Goal: Unclear

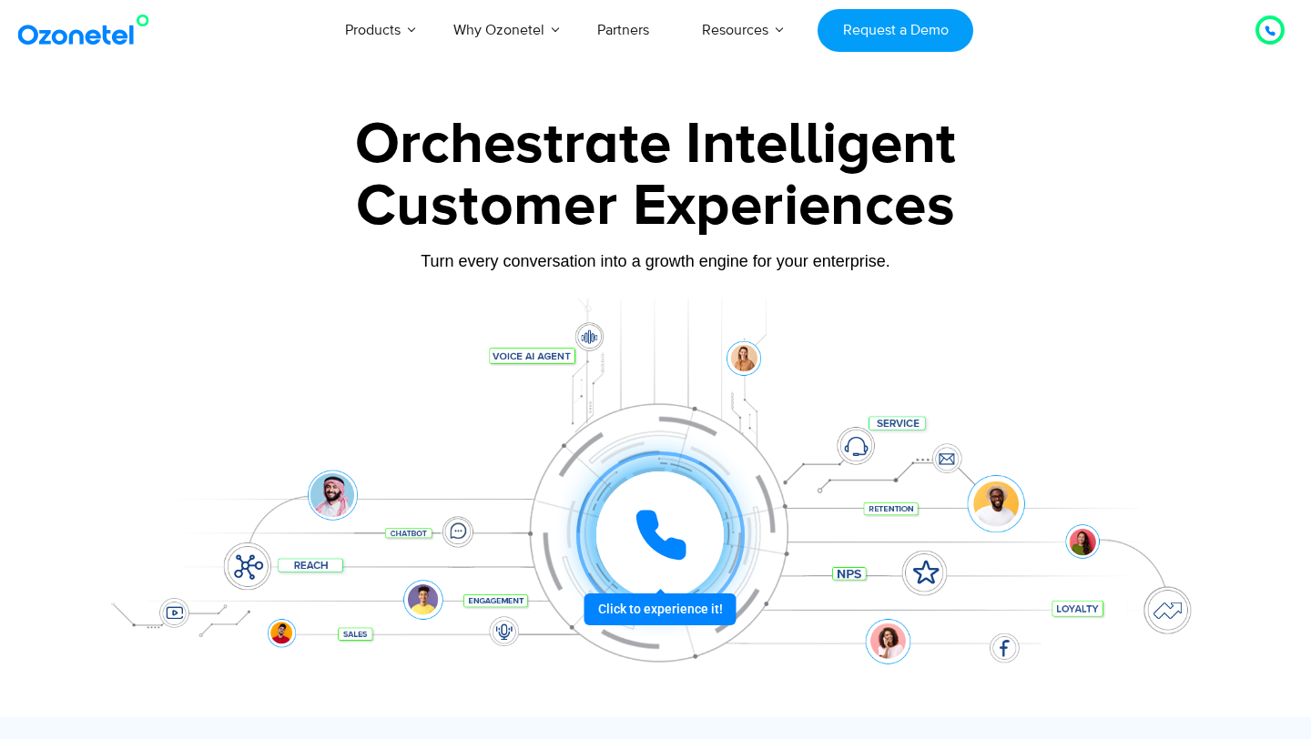
click at [659, 522] on icon at bounding box center [661, 535] width 55 height 55
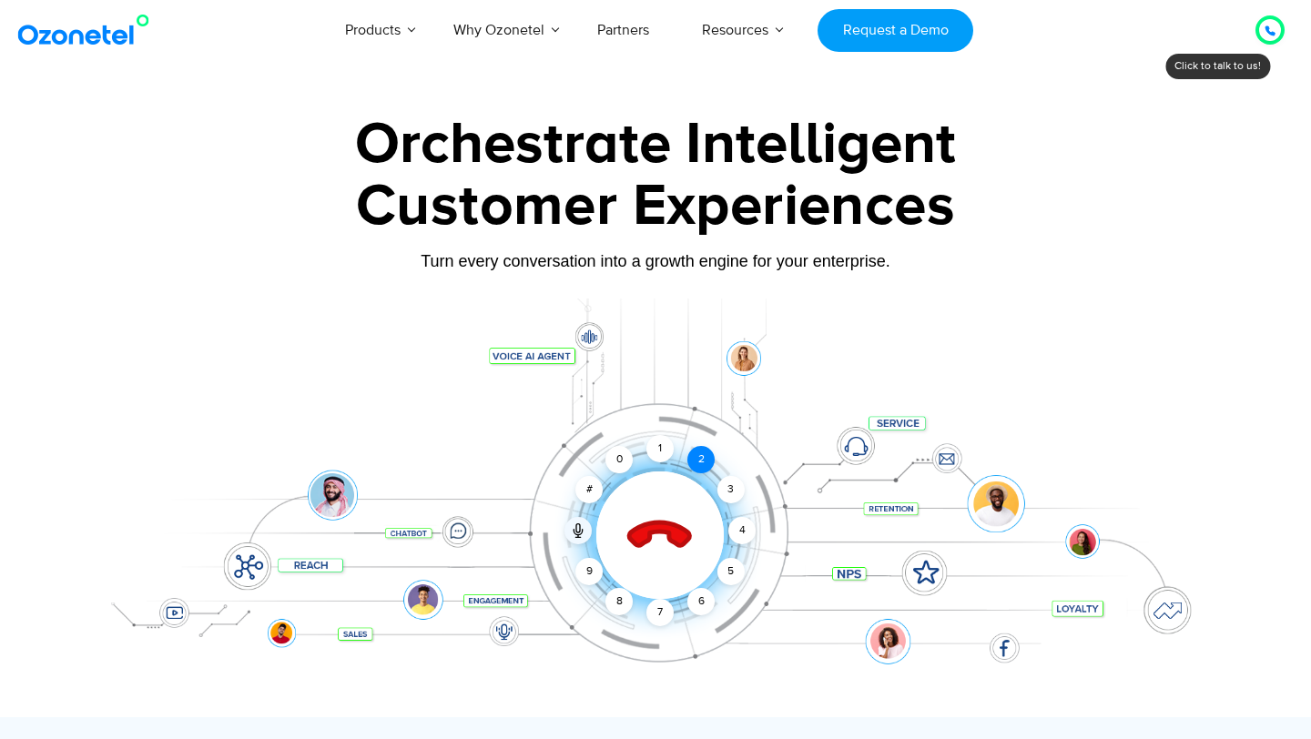
click at [707, 448] on div "2" at bounding box center [701, 459] width 27 height 27
click at [657, 451] on div "1" at bounding box center [660, 448] width 27 height 27
click at [670, 456] on div "1" at bounding box center [660, 448] width 27 height 27
click at [632, 601] on div "8" at bounding box center [619, 601] width 27 height 27
click at [590, 565] on div "9" at bounding box center [589, 571] width 27 height 27
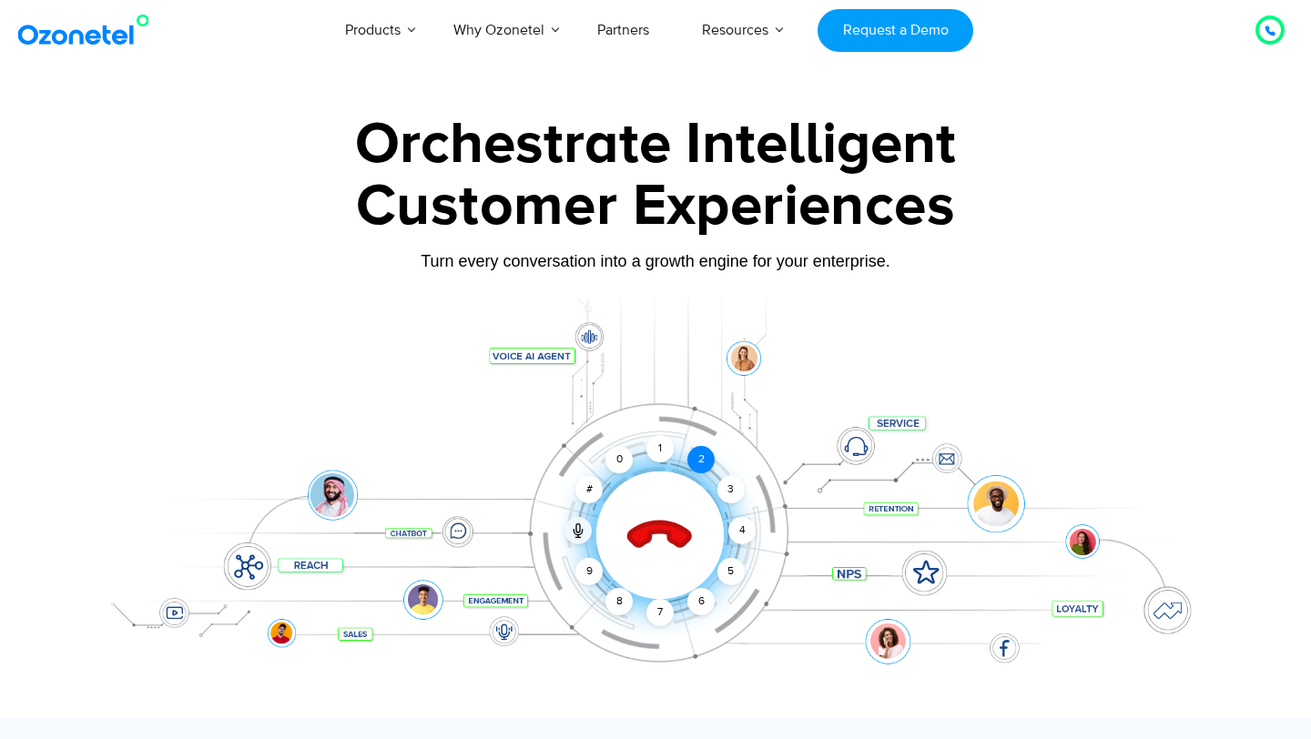
click at [688, 464] on div "2" at bounding box center [701, 459] width 27 height 27
click at [720, 493] on div "3" at bounding box center [731, 489] width 27 height 27
click at [691, 512] on div at bounding box center [660, 535] width 180 height 180
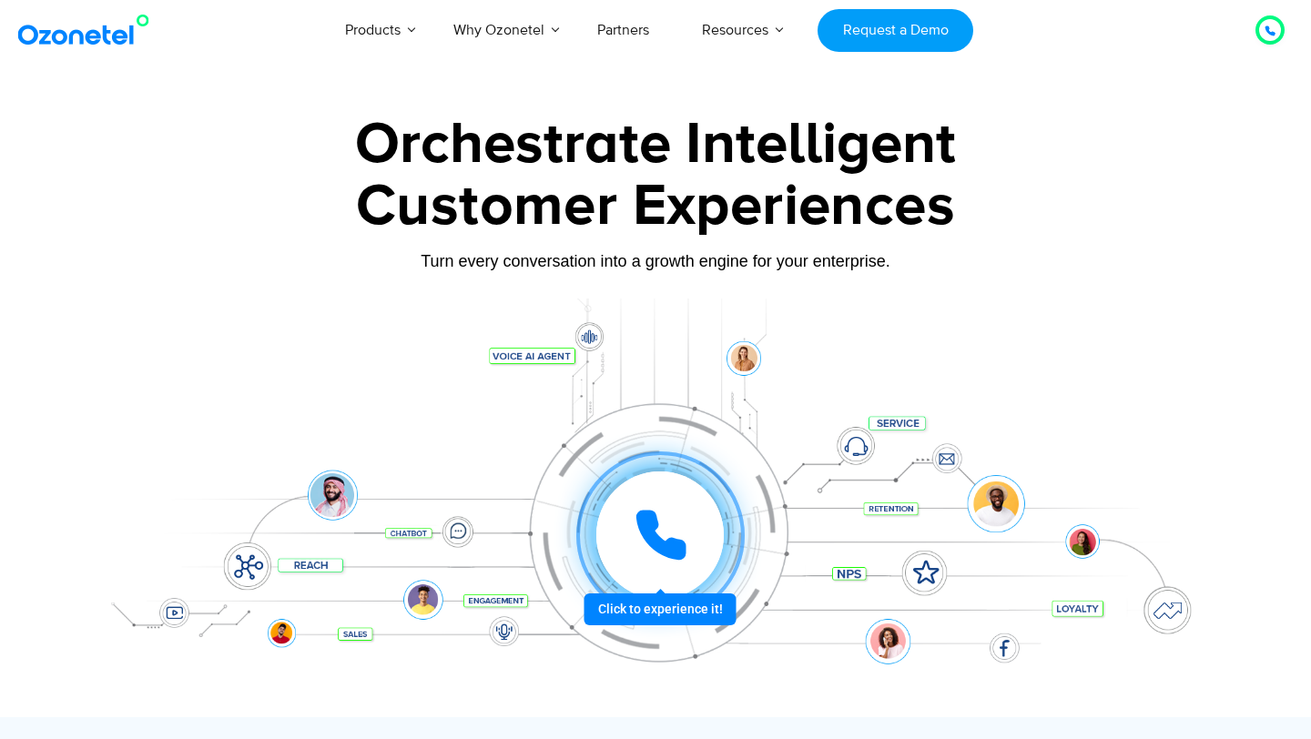
click at [679, 529] on icon at bounding box center [661, 535] width 55 height 55
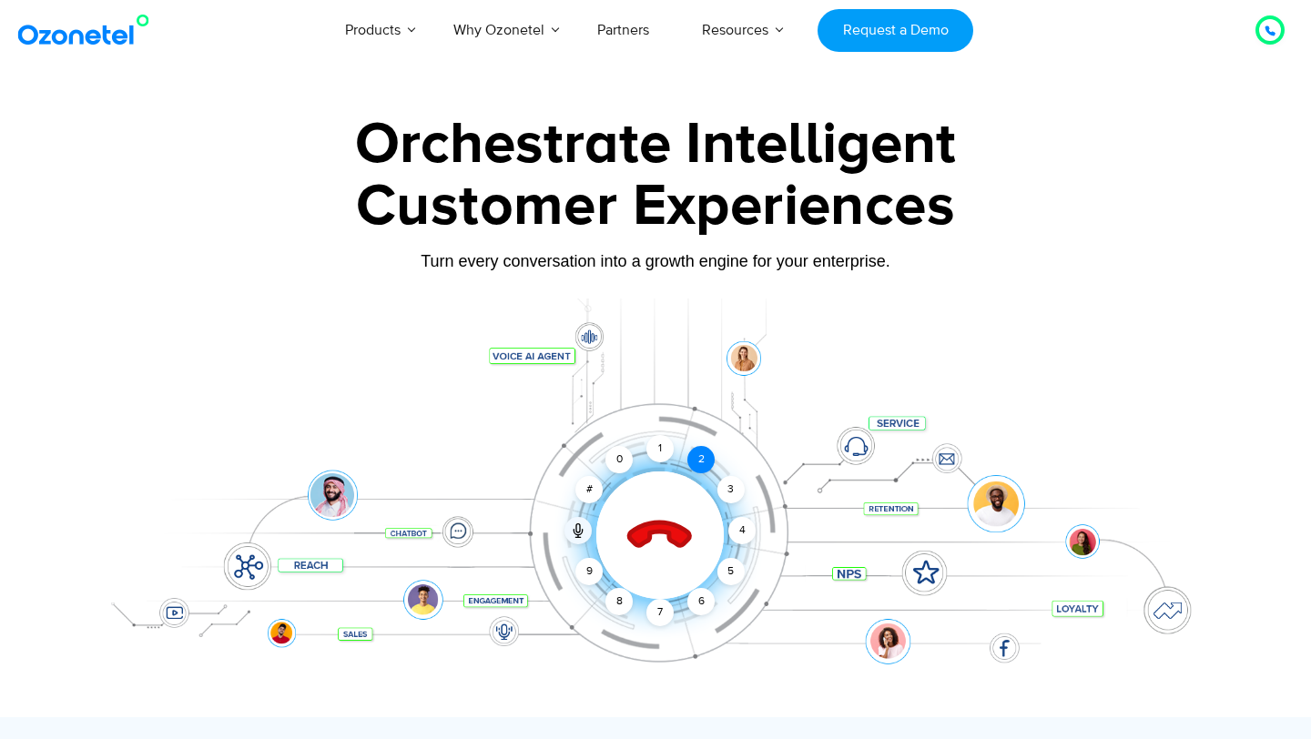
click at [706, 462] on div "2" at bounding box center [701, 459] width 27 height 27
click at [661, 433] on div "Click to end call Call connected 1 2 3 4 5 6 7 8 9 # 0" at bounding box center [656, 499] width 1138 height 310
click at [656, 443] on div "1" at bounding box center [660, 448] width 27 height 27
click at [679, 545] on icon at bounding box center [660, 536] width 64 height 64
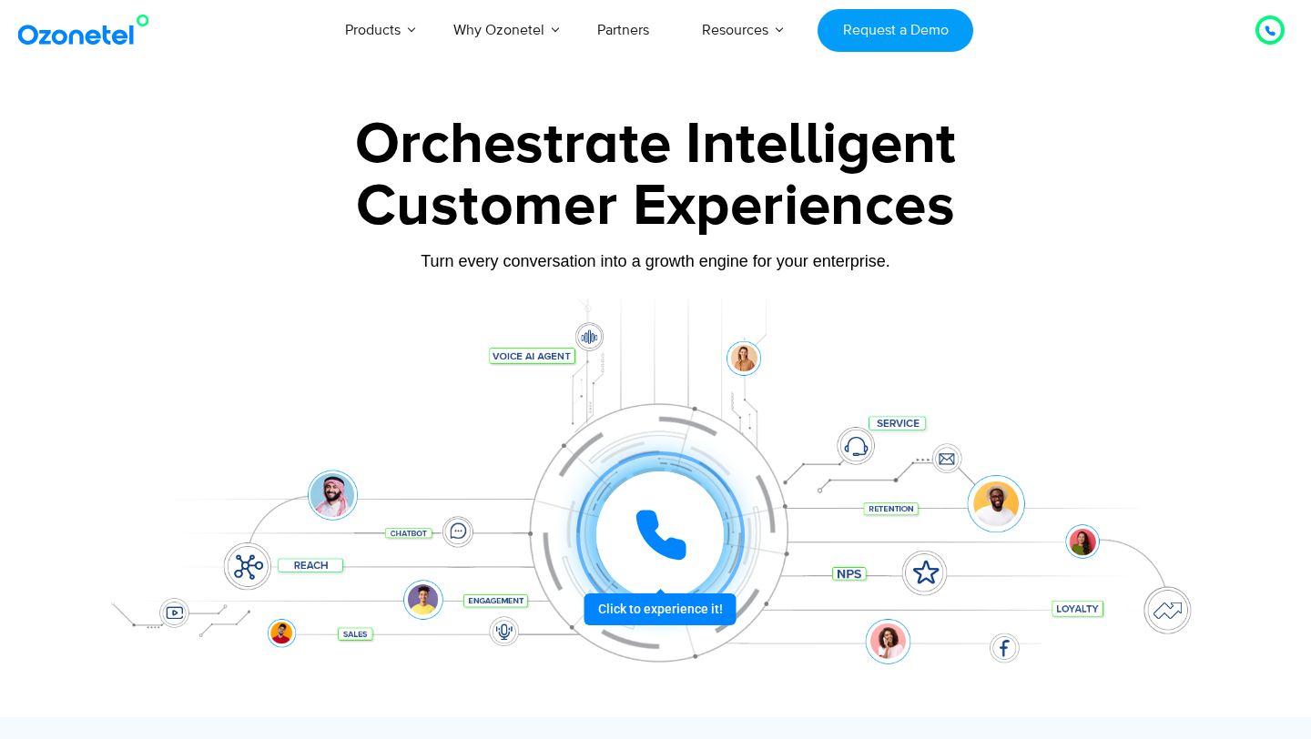
click at [679, 545] on icon at bounding box center [661, 536] width 46 height 46
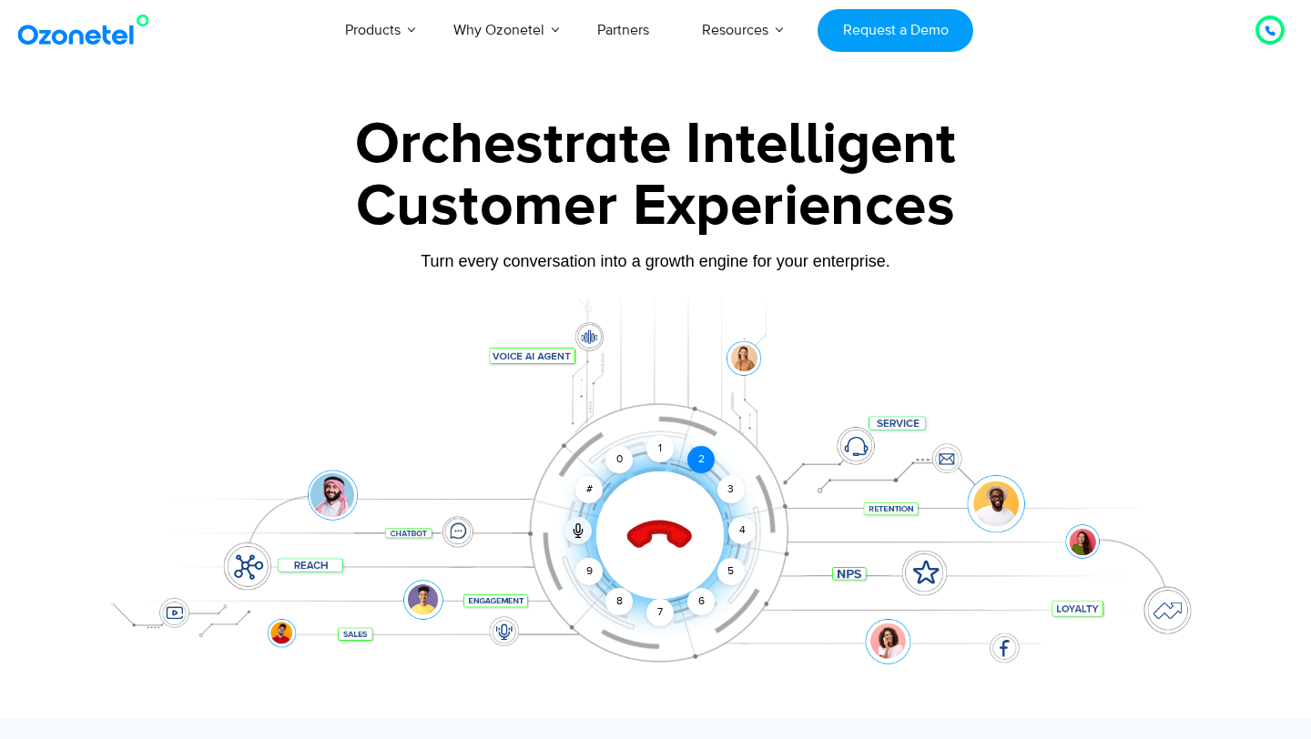
click at [706, 460] on div "2" at bounding box center [701, 459] width 27 height 27
click at [655, 442] on div "1" at bounding box center [660, 448] width 27 height 27
